Goal: Task Accomplishment & Management: Manage account settings

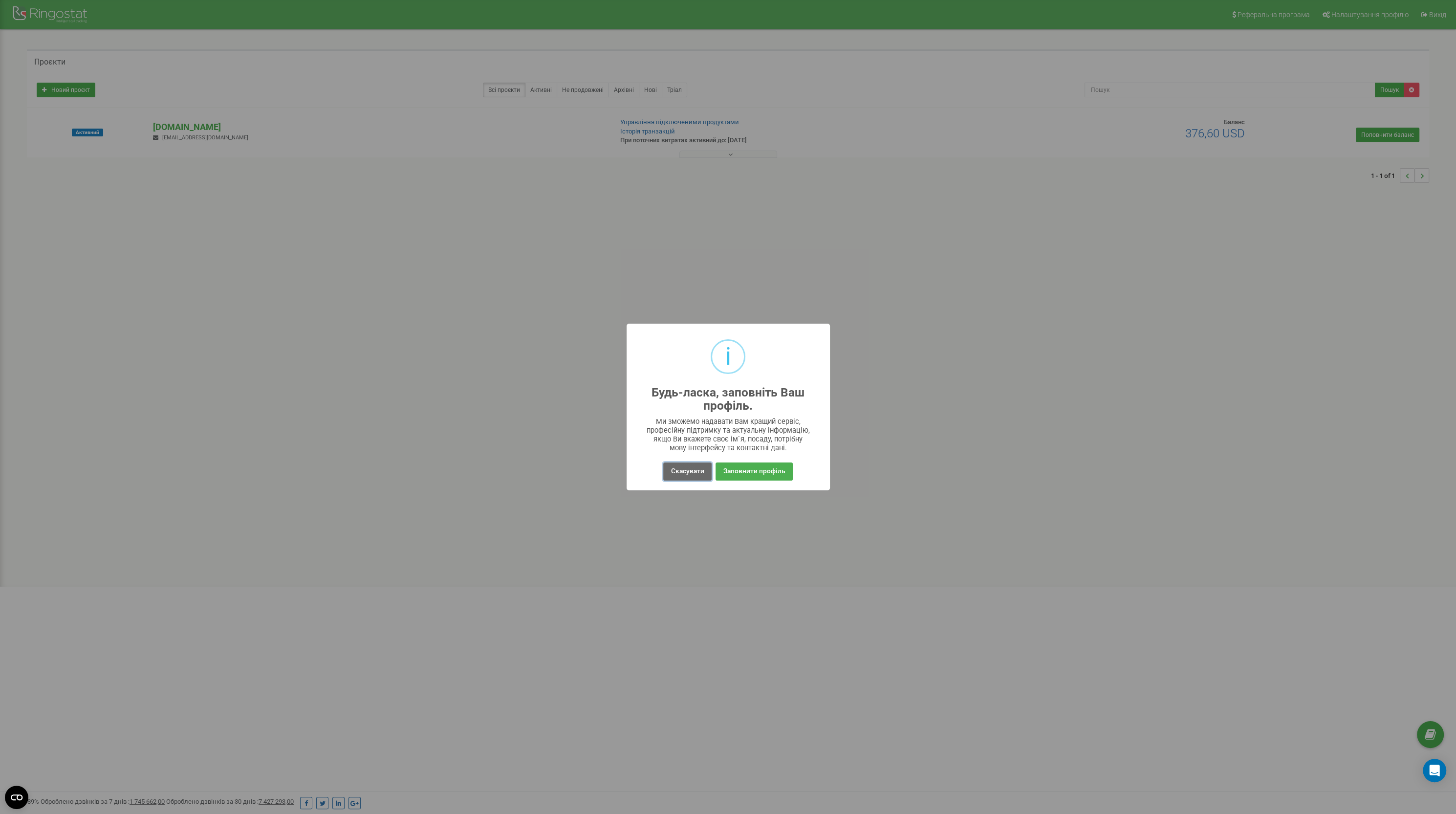
click at [692, 469] on button "Скасувати" at bounding box center [687, 471] width 48 height 18
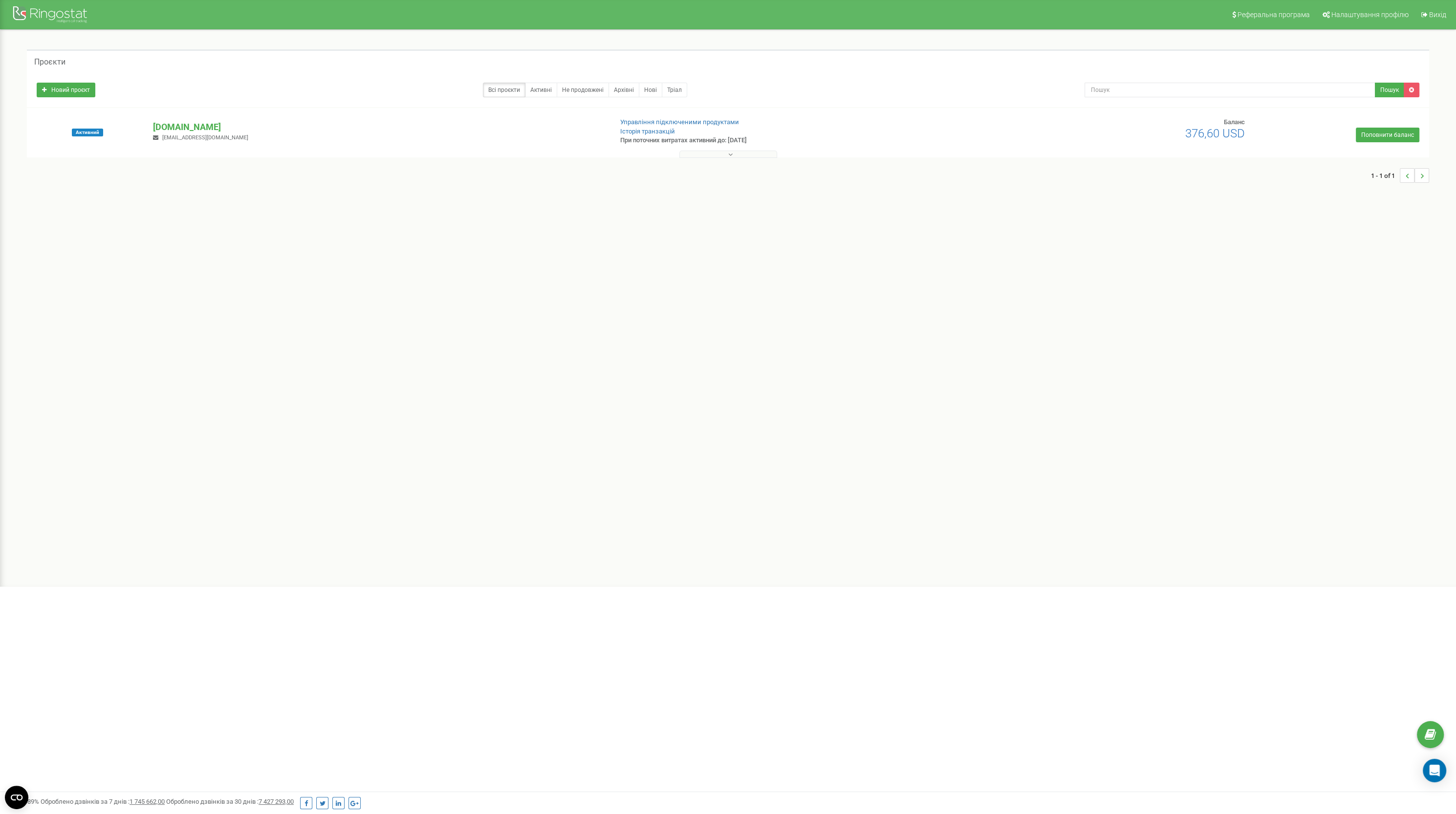
click at [856, 331] on div "Реферальна програма Налаштування профілю Вихід Проєкти Новий проєкт Всі проєкти…" at bounding box center [728, 293] width 1456 height 587
click at [386, 335] on div "Реферальна програма Налаштування профілю Вихід Проєкти Новий проєкт Всі проєкти…" at bounding box center [728, 293] width 1456 height 587
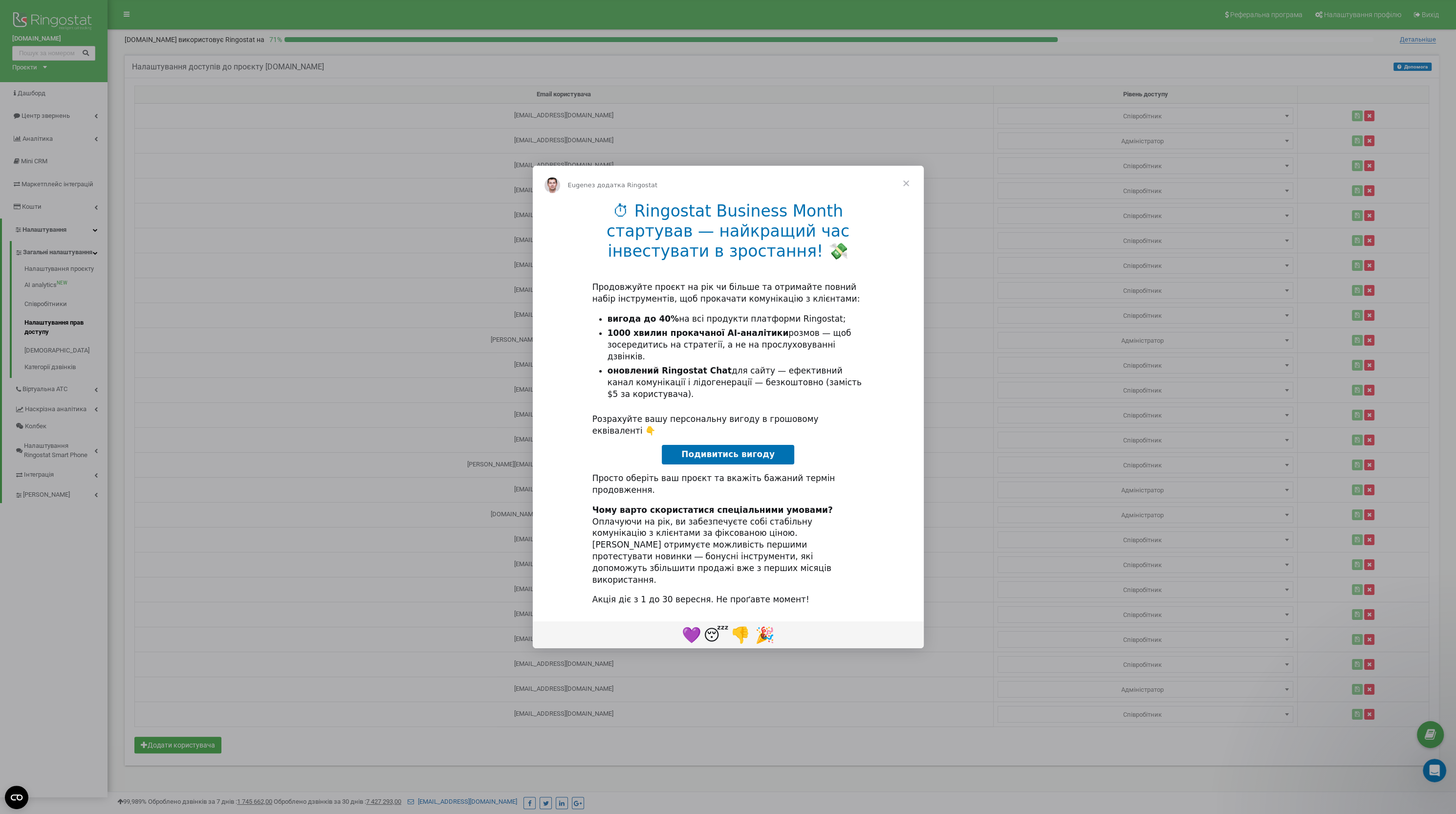
click at [909, 201] on span "Закрити" at bounding box center [905, 182] width 35 height 35
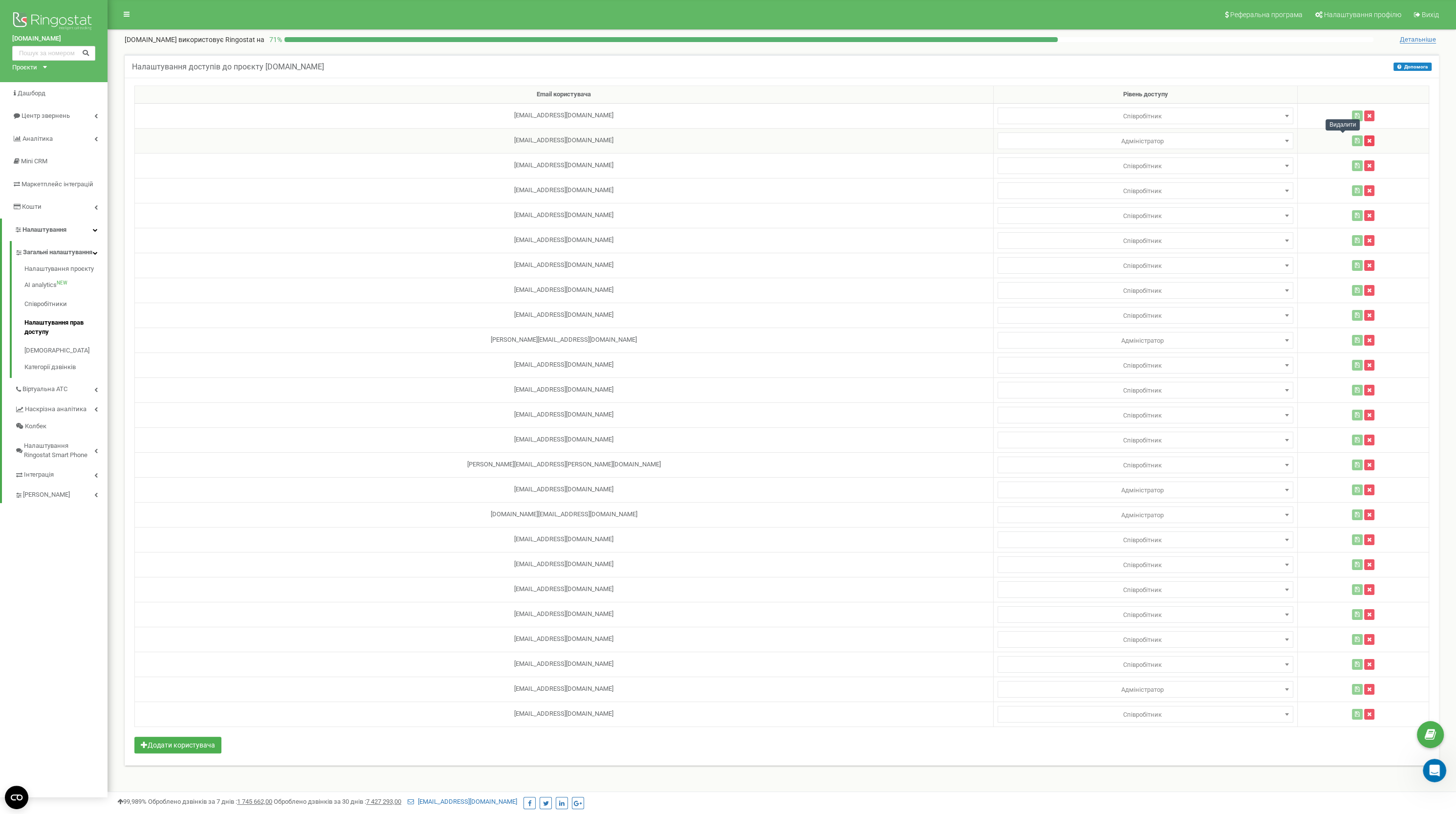
click at [1364, 136] on button "button" at bounding box center [1369, 140] width 10 height 11
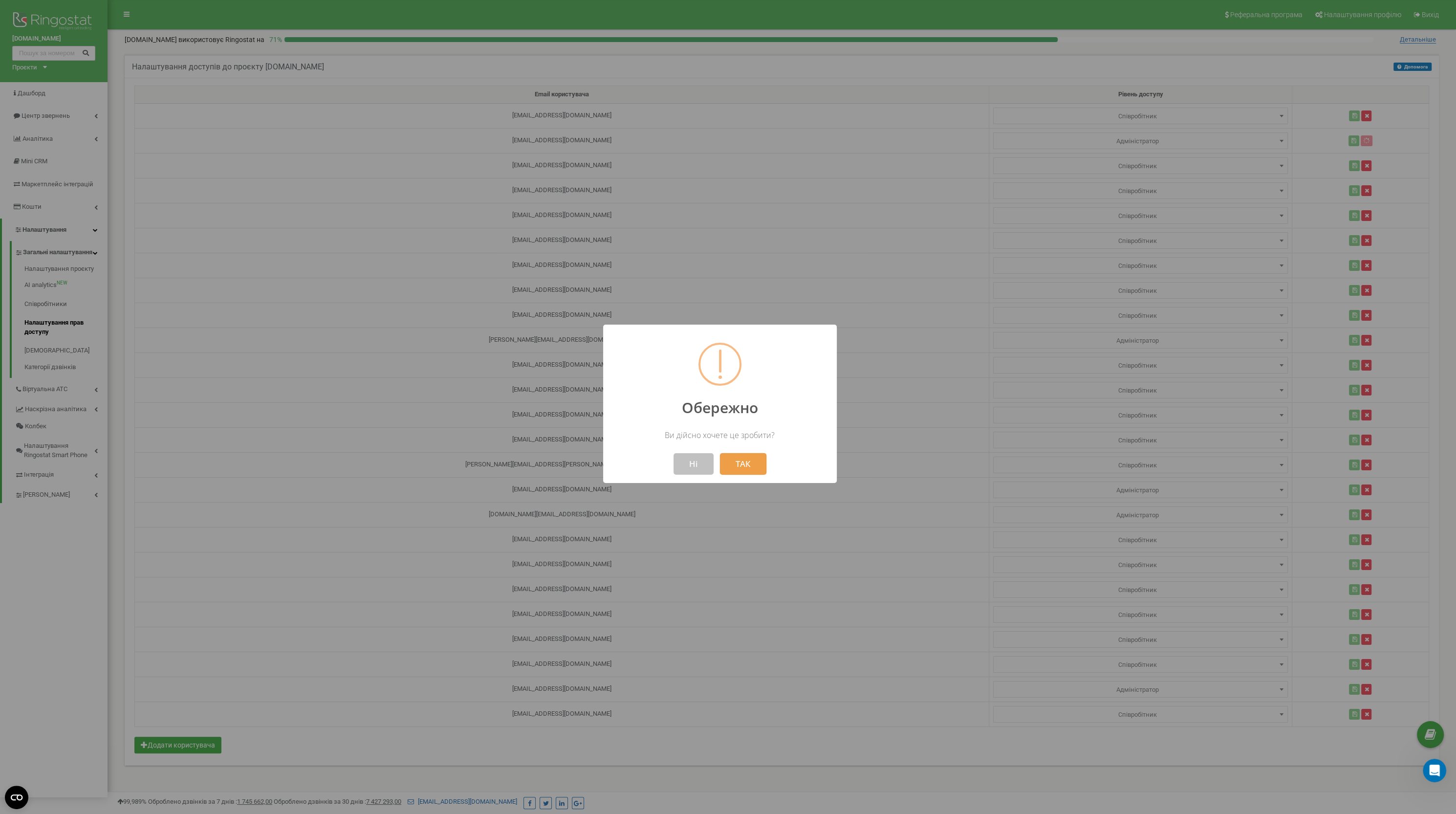
click at [745, 473] on button "ТАК" at bounding box center [743, 464] width 47 height 22
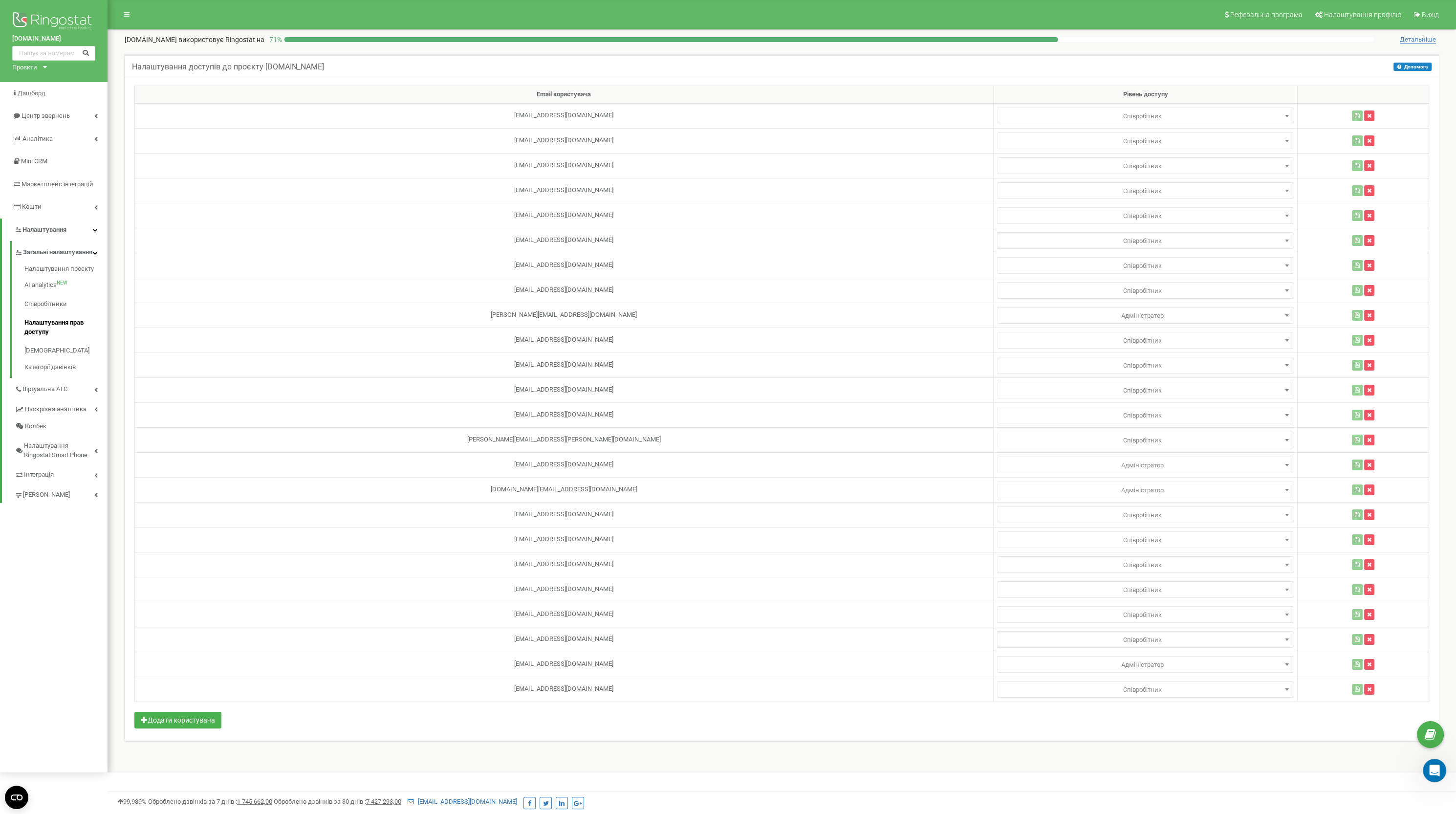
click at [483, 742] on div "Налаштування доступів до проєкту [DOMAIN_NAME] Допомога Допомога У цьому меню в…" at bounding box center [782, 403] width 1330 height 698
click at [73, 185] on span "Маркетплейс інтеграцій" at bounding box center [57, 183] width 71 height 7
